Goal: Complete application form

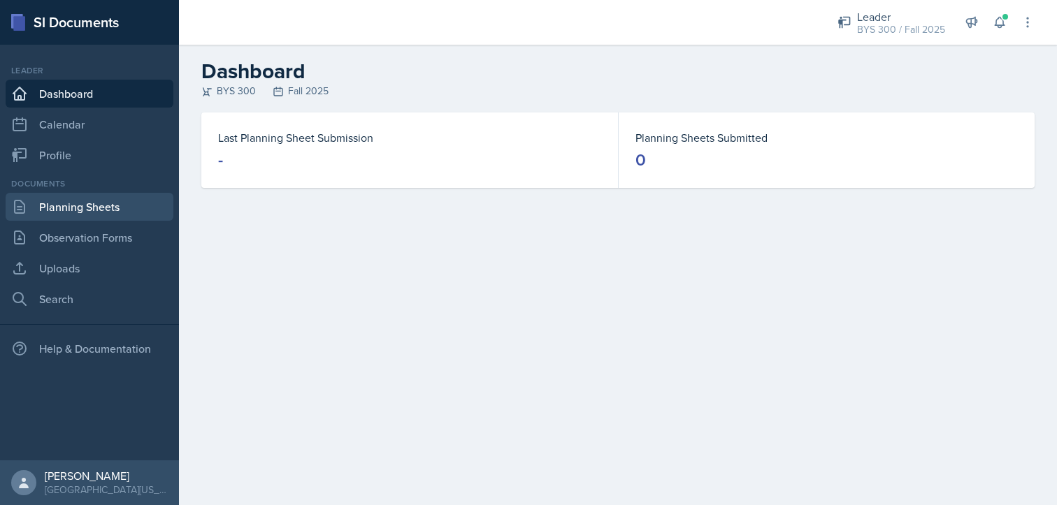
click at [154, 214] on link "Planning Sheets" at bounding box center [90, 207] width 168 height 28
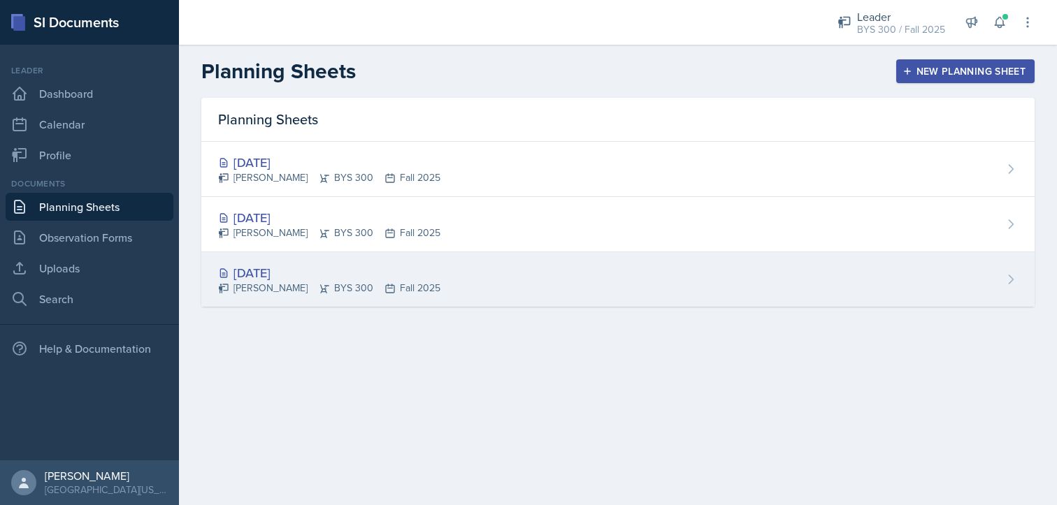
click at [363, 290] on div "[PERSON_NAME] BYS 300 Fall 2025" at bounding box center [329, 288] width 222 height 15
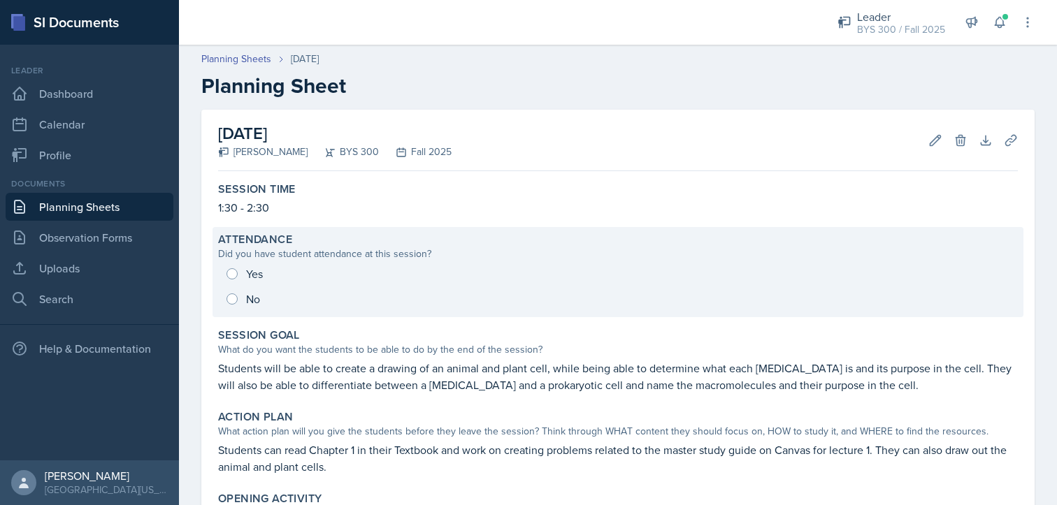
click at [241, 289] on div "Yes No" at bounding box center [618, 286] width 800 height 50
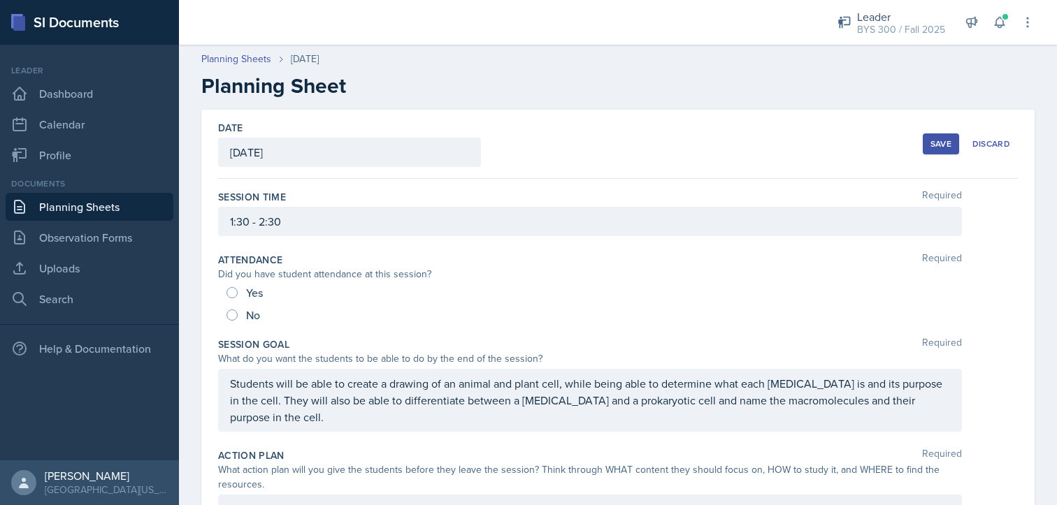
click at [233, 304] on div "No" at bounding box center [245, 315] width 36 height 22
click at [232, 312] on input "No" at bounding box center [232, 315] width 11 height 11
radio input "true"
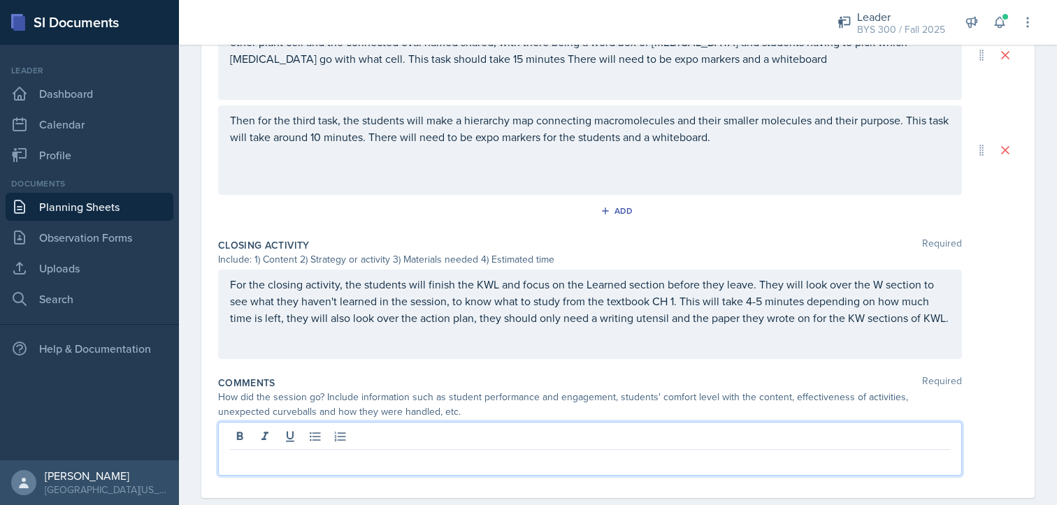
click at [362, 453] on p at bounding box center [590, 461] width 720 height 17
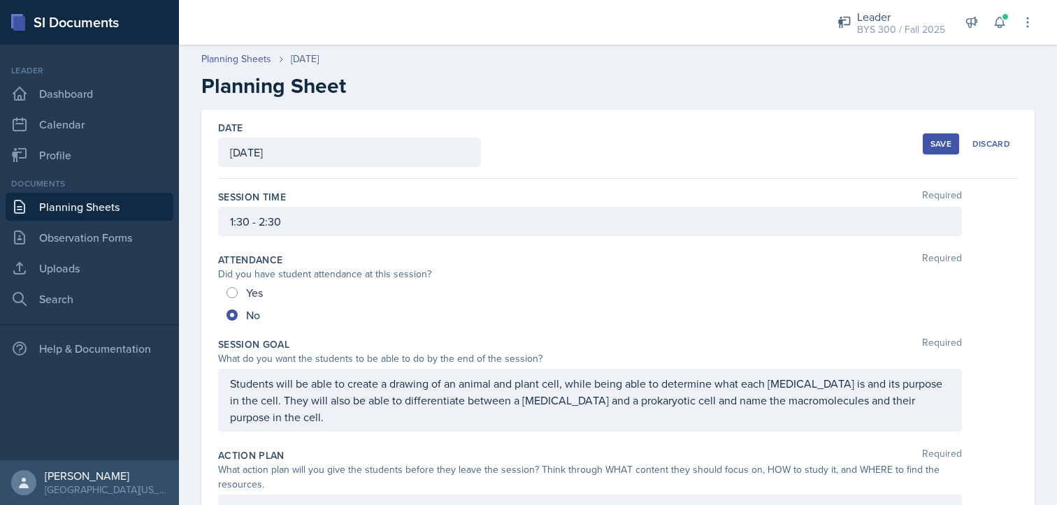
click at [933, 139] on div "Save" at bounding box center [940, 143] width 21 height 11
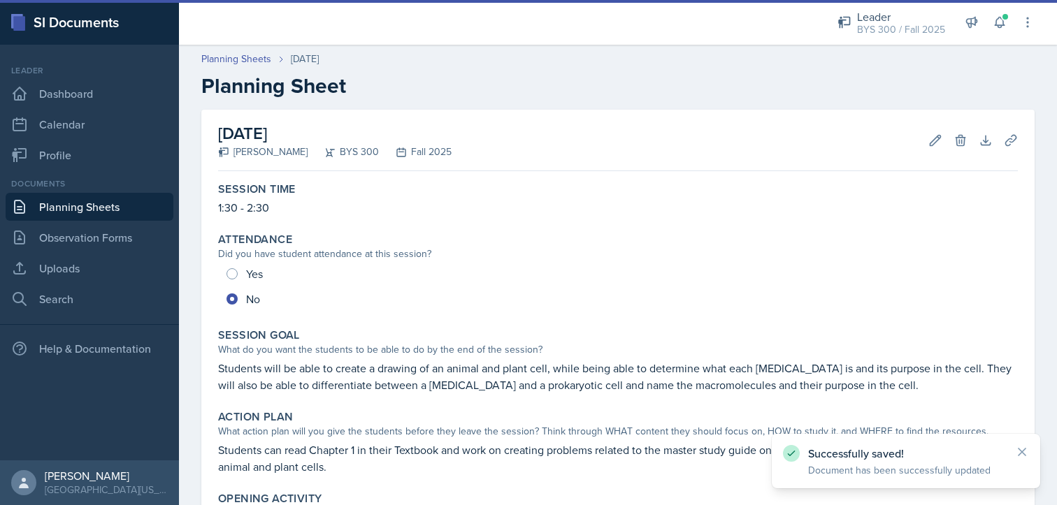
scroll to position [567, 0]
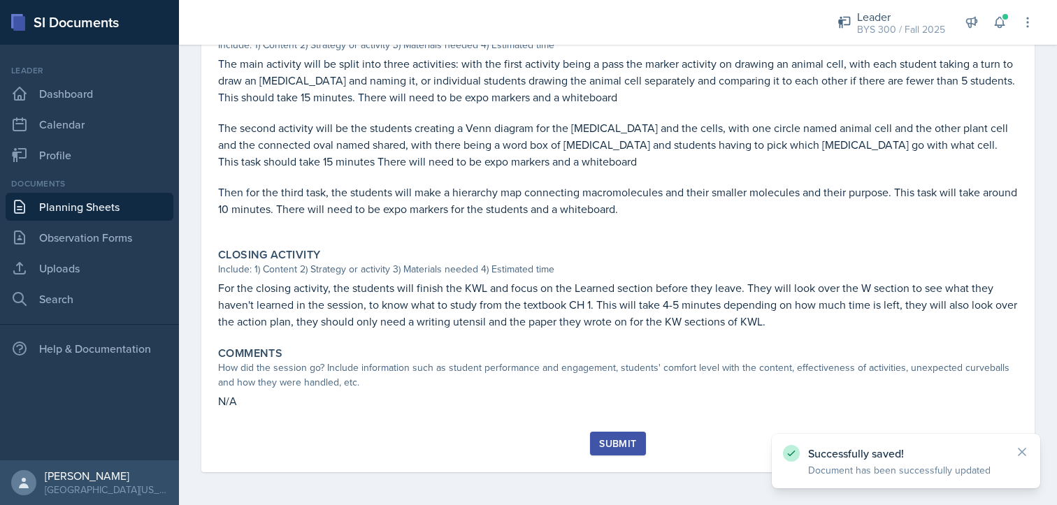
click at [625, 438] on div "Submit" at bounding box center [617, 443] width 37 height 11
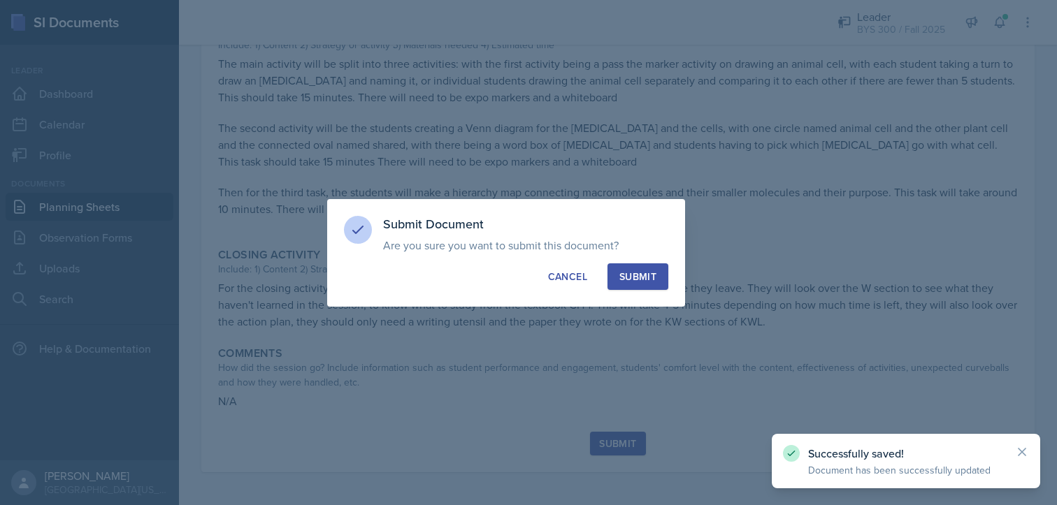
click at [661, 267] on button "Submit" at bounding box center [637, 277] width 61 height 27
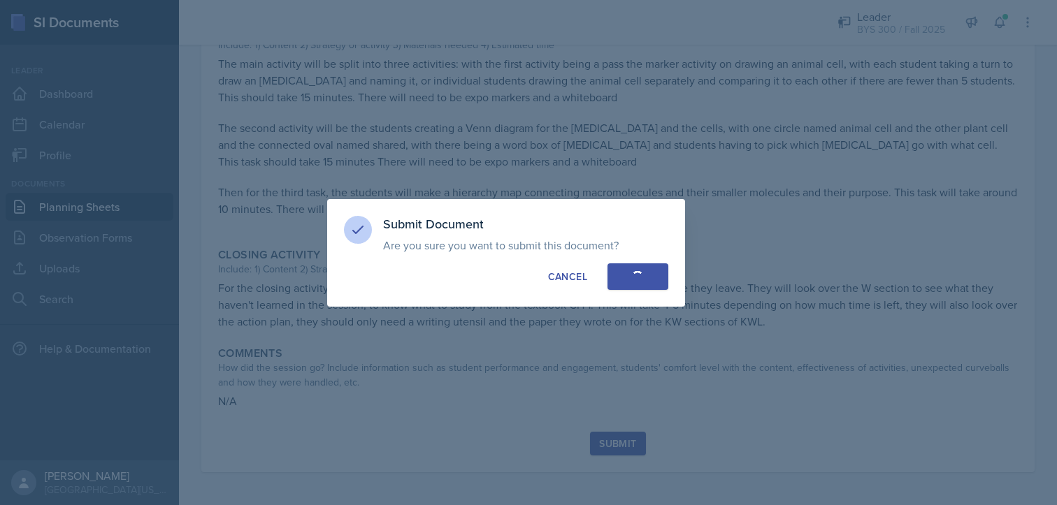
radio input "true"
